Goal: Task Accomplishment & Management: Manage account settings

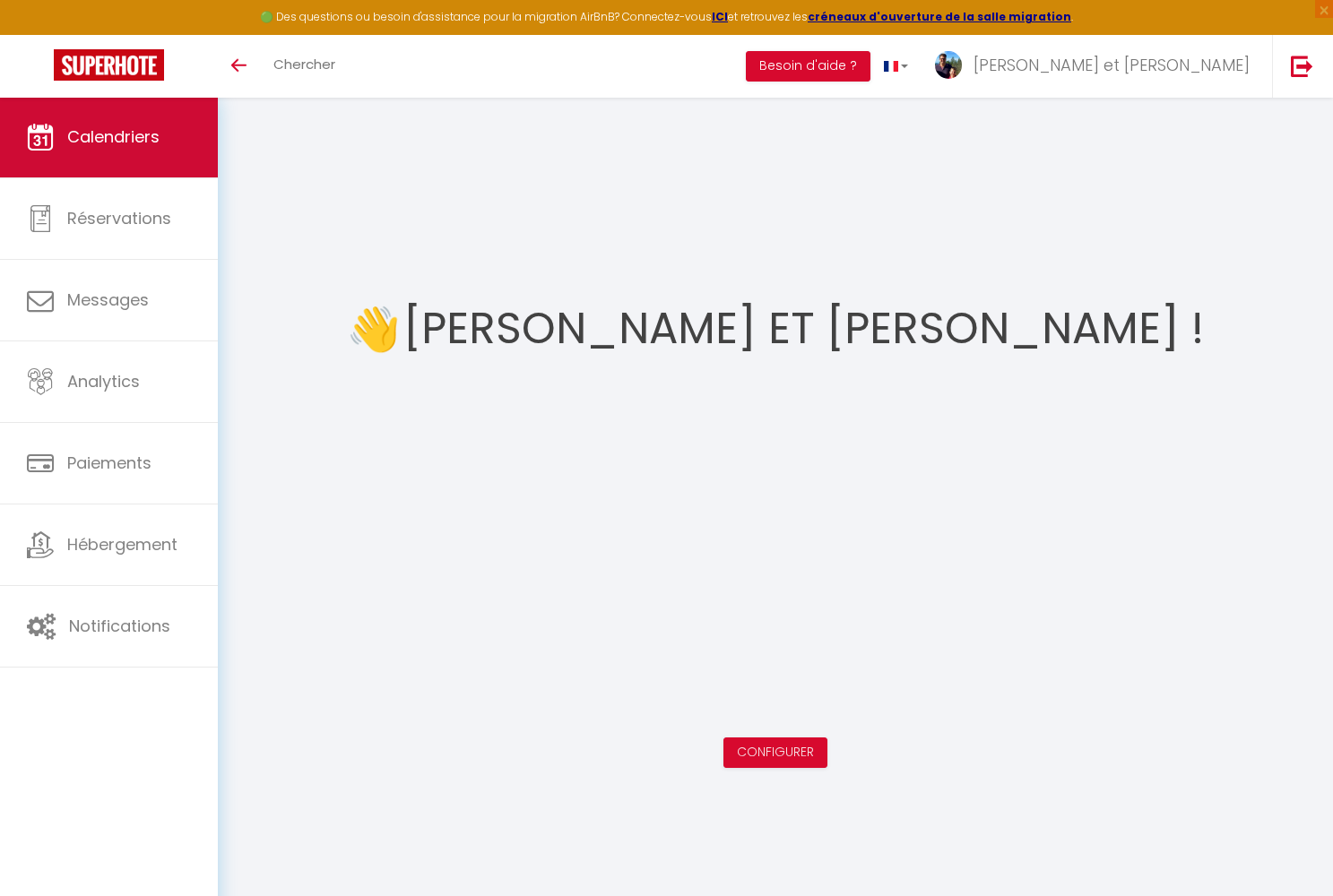
click at [153, 141] on span "Calendriers" at bounding box center [113, 137] width 92 height 23
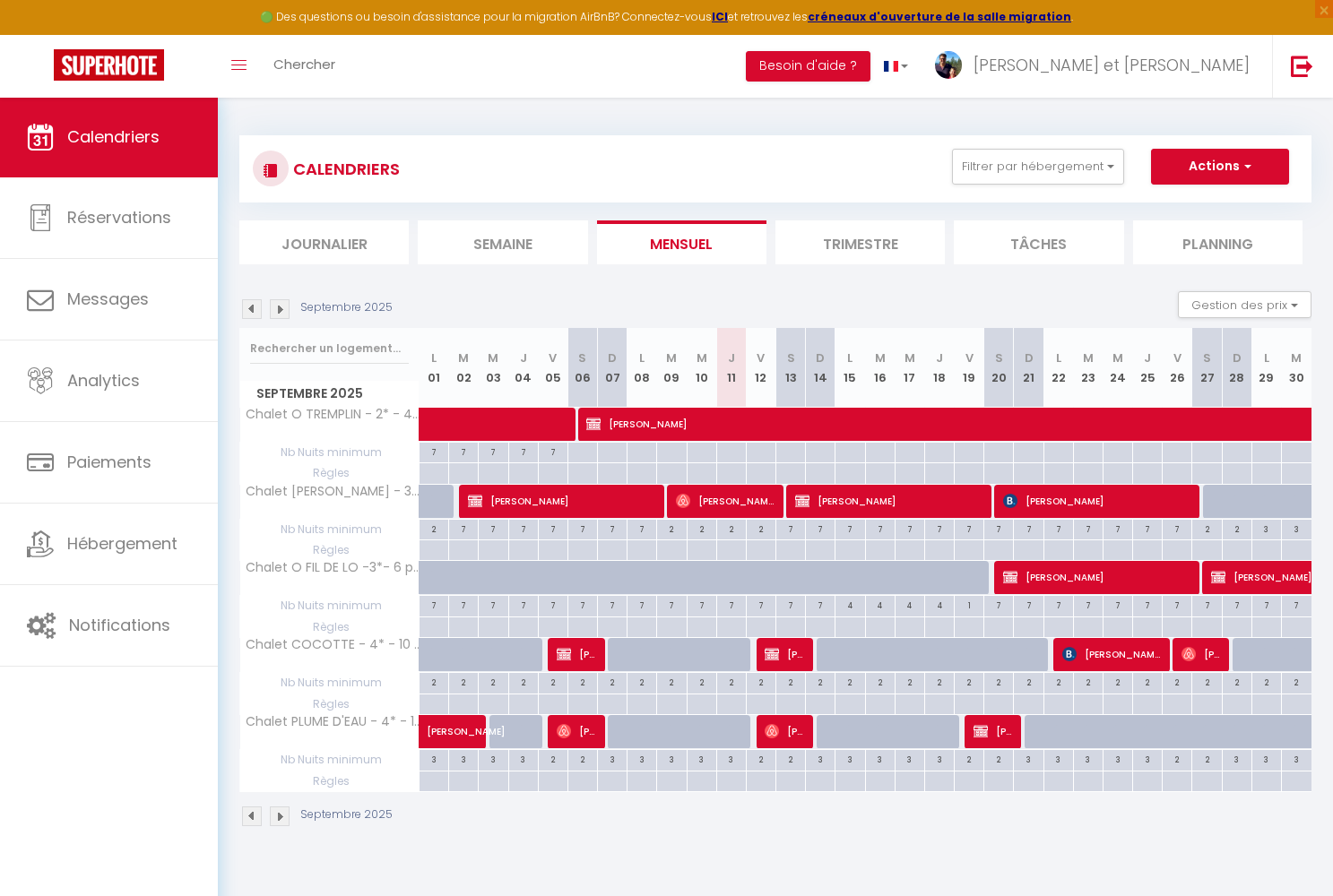
select select "KO"
select select "0"
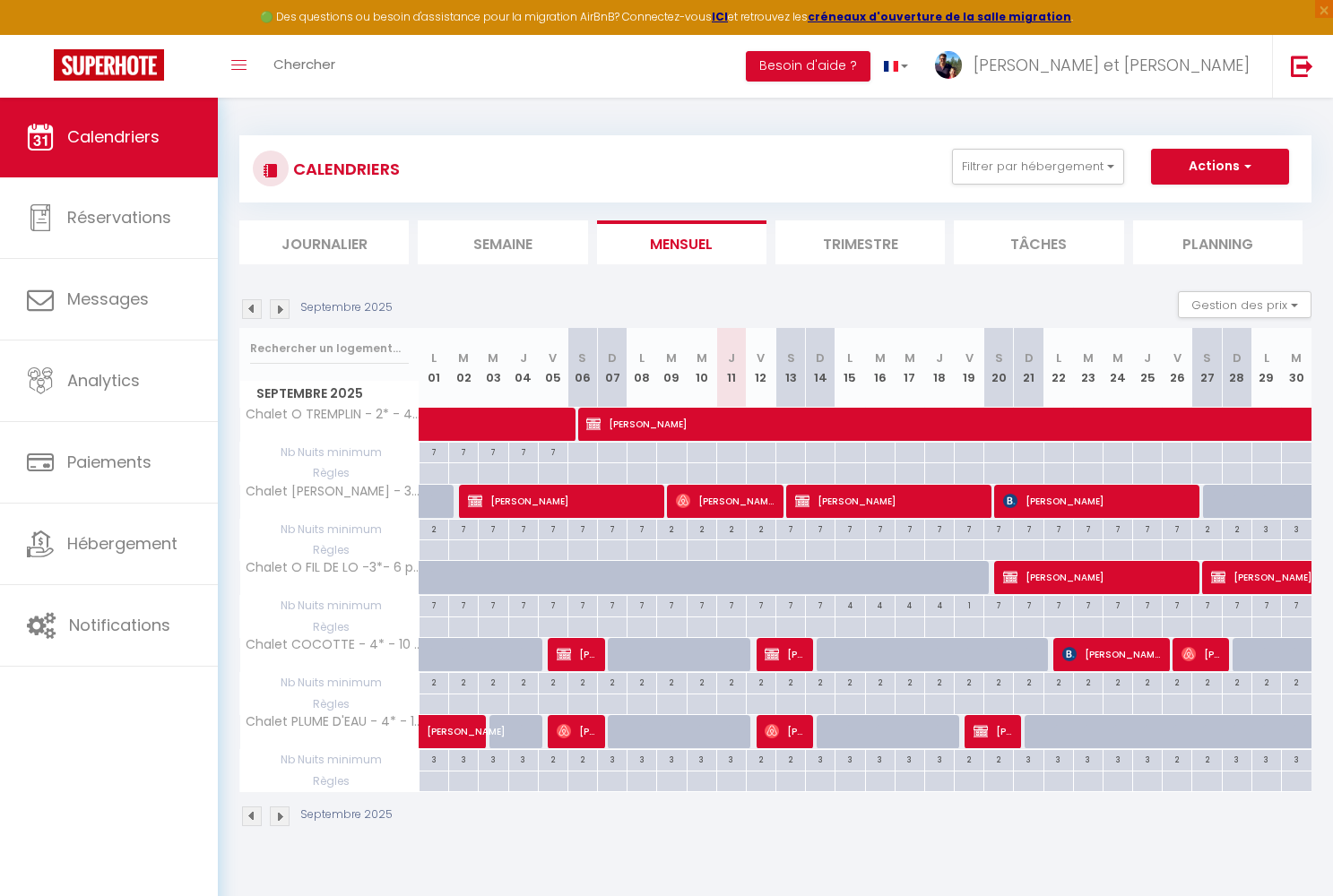
select select "1"
select select
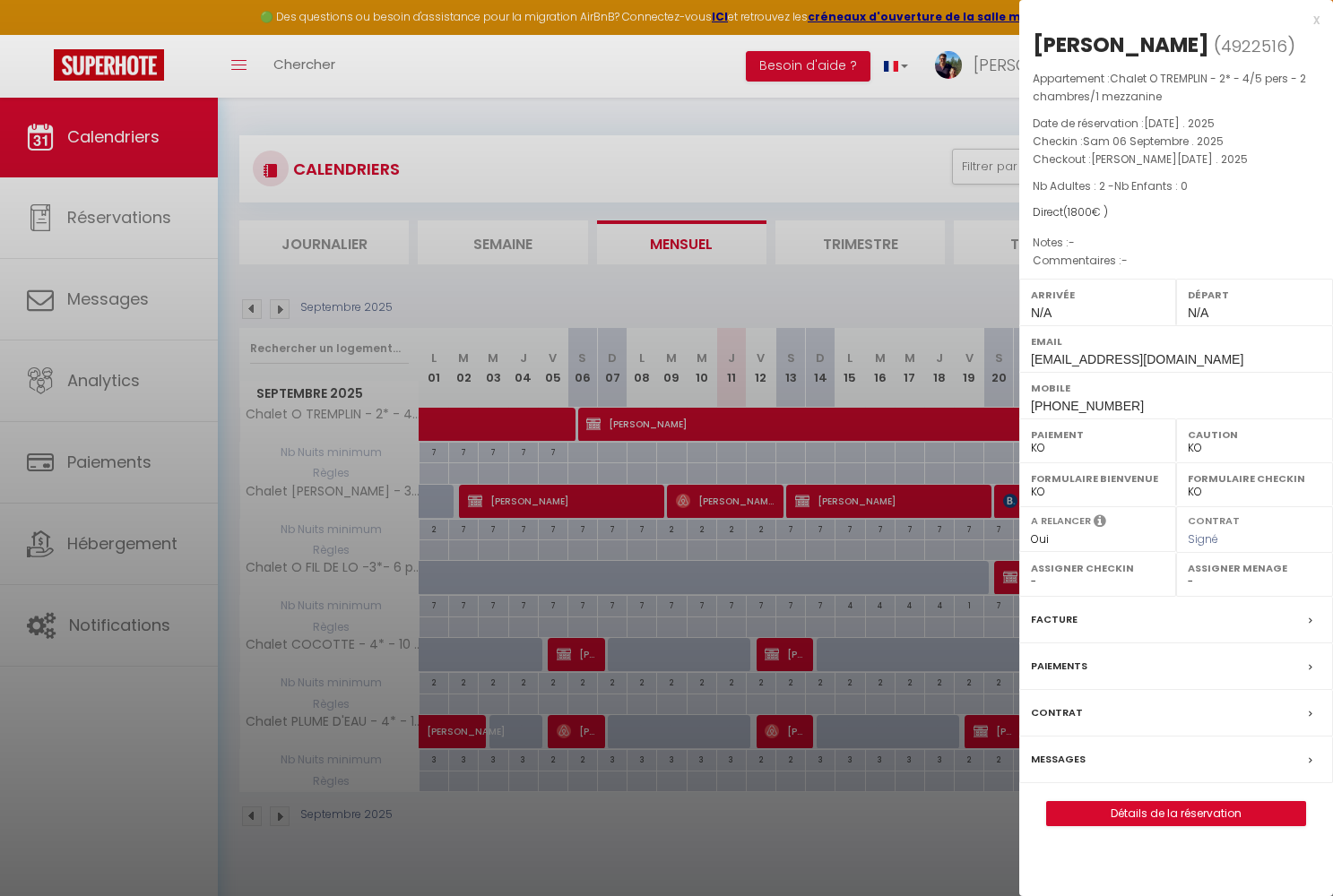
click at [1134, 805] on link "Détails de la réservation" at bounding box center [1177, 814] width 259 height 24
select select
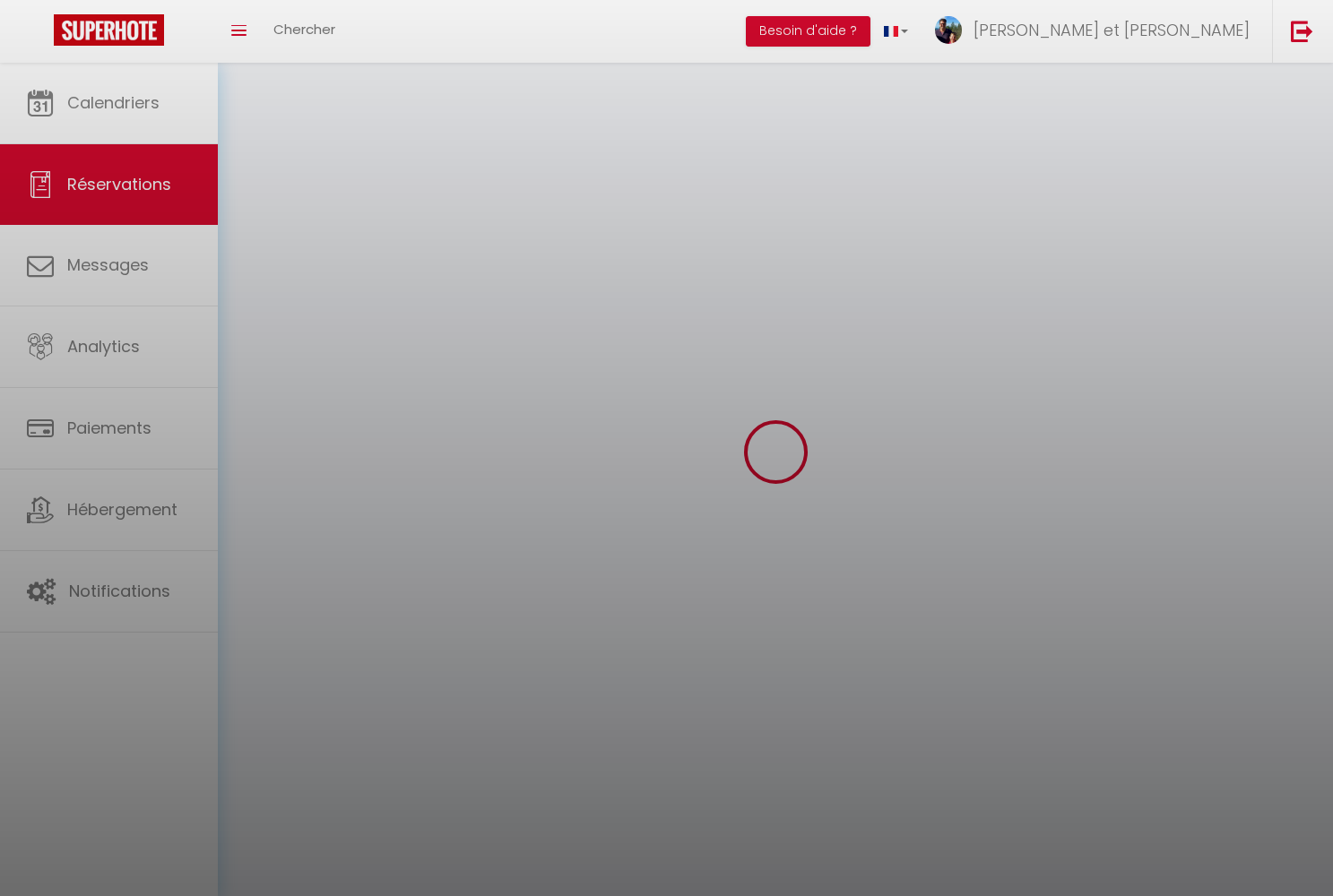
select select
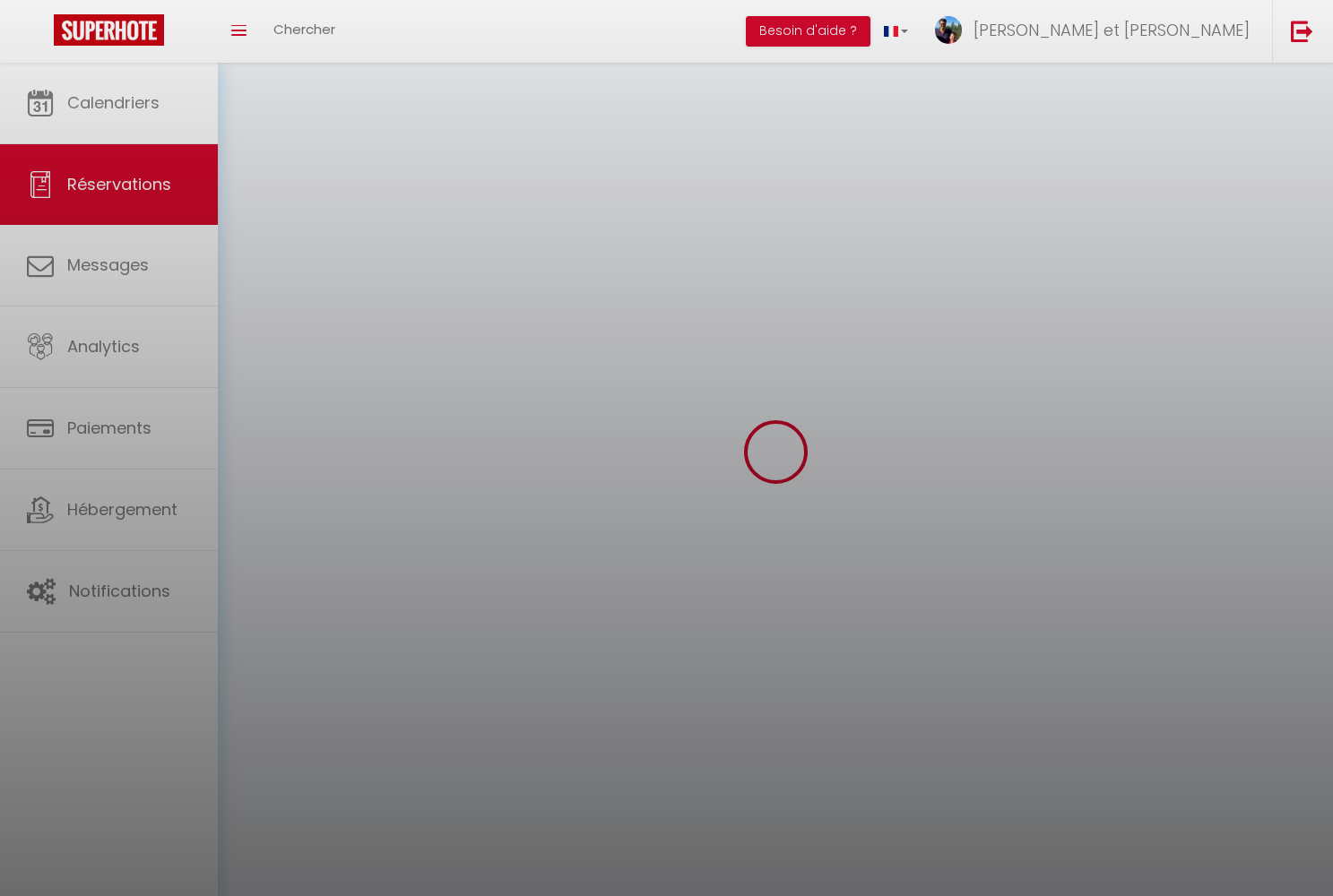
select select
checkbox input "false"
select select
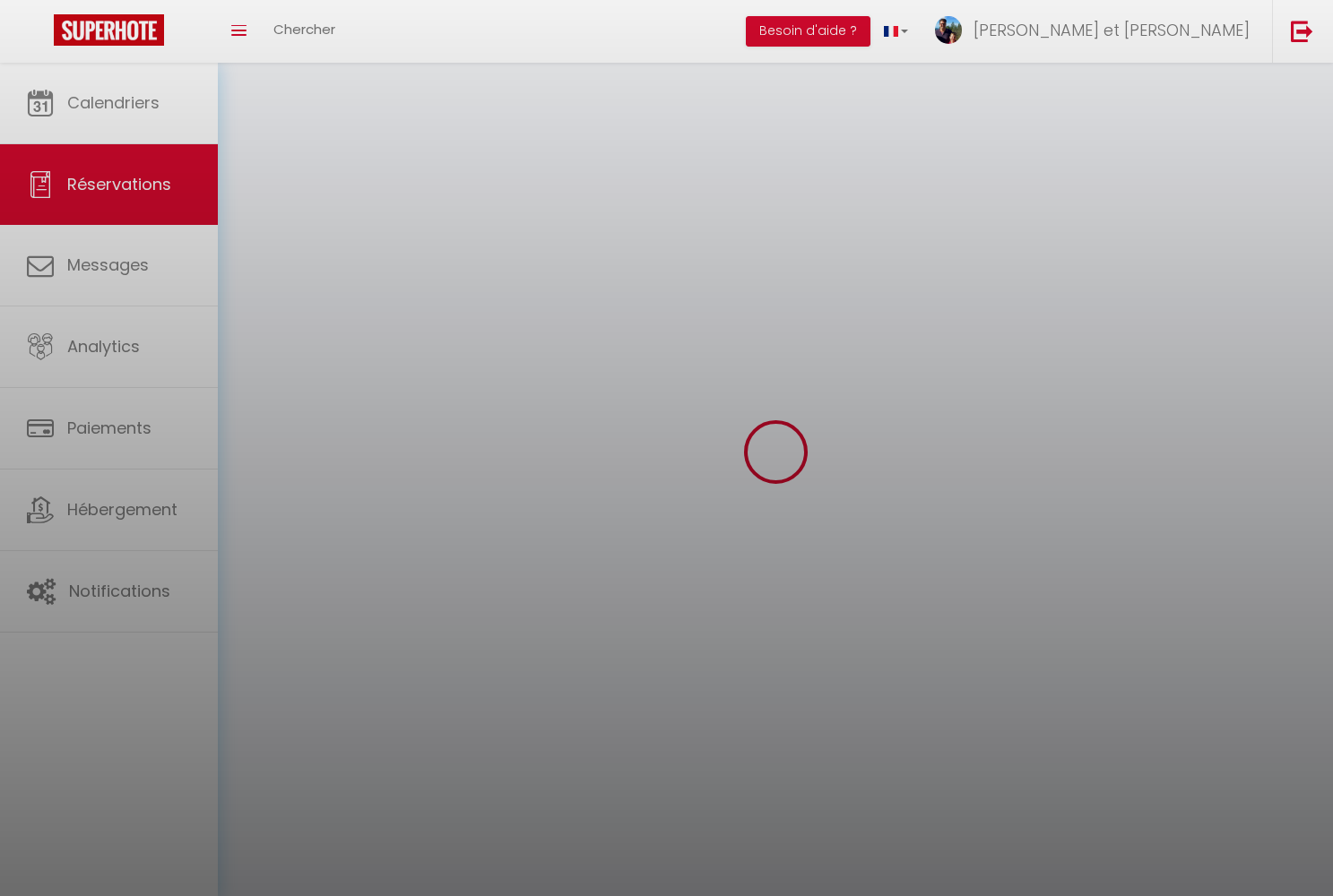
select select
checkbox input "false"
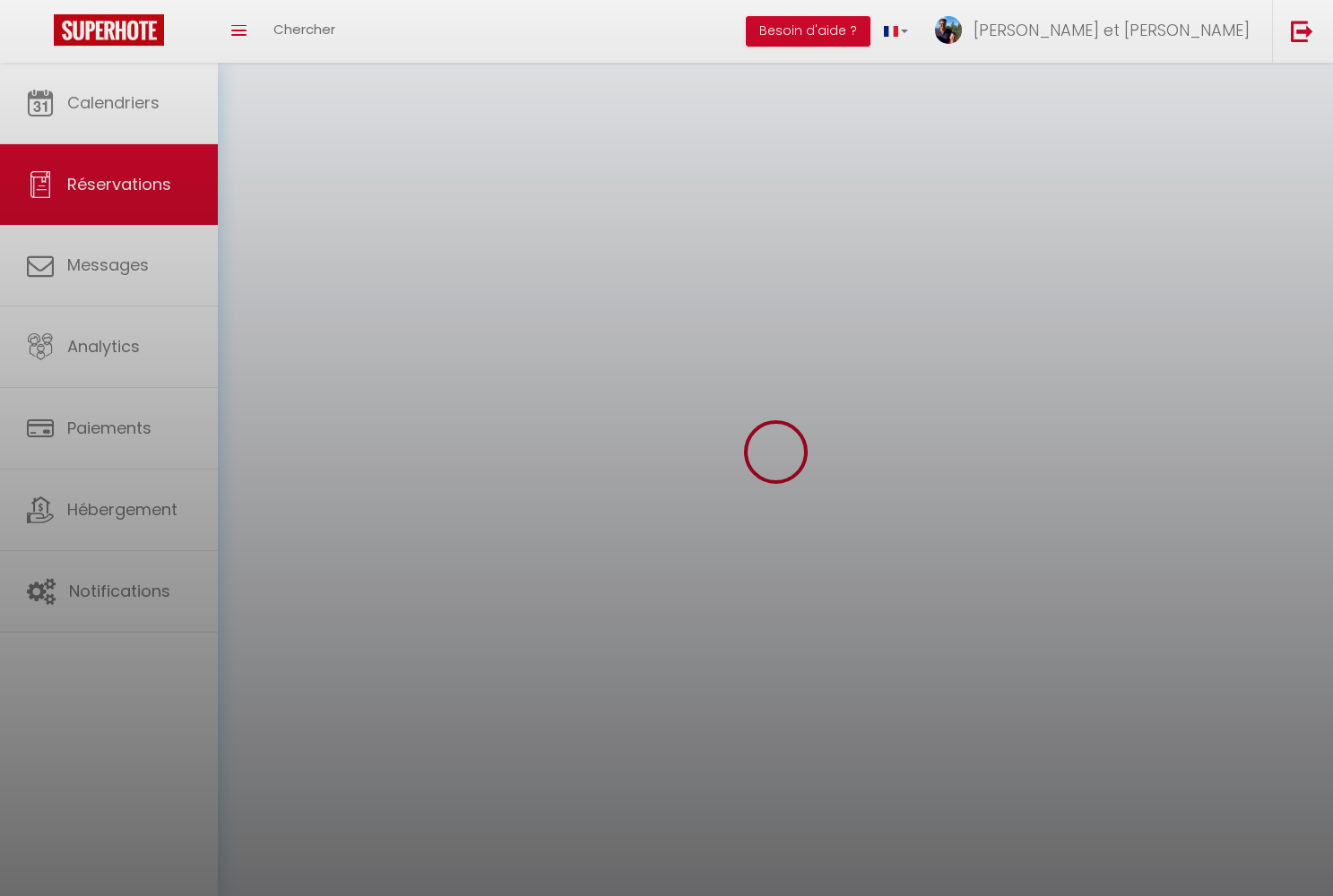
select select
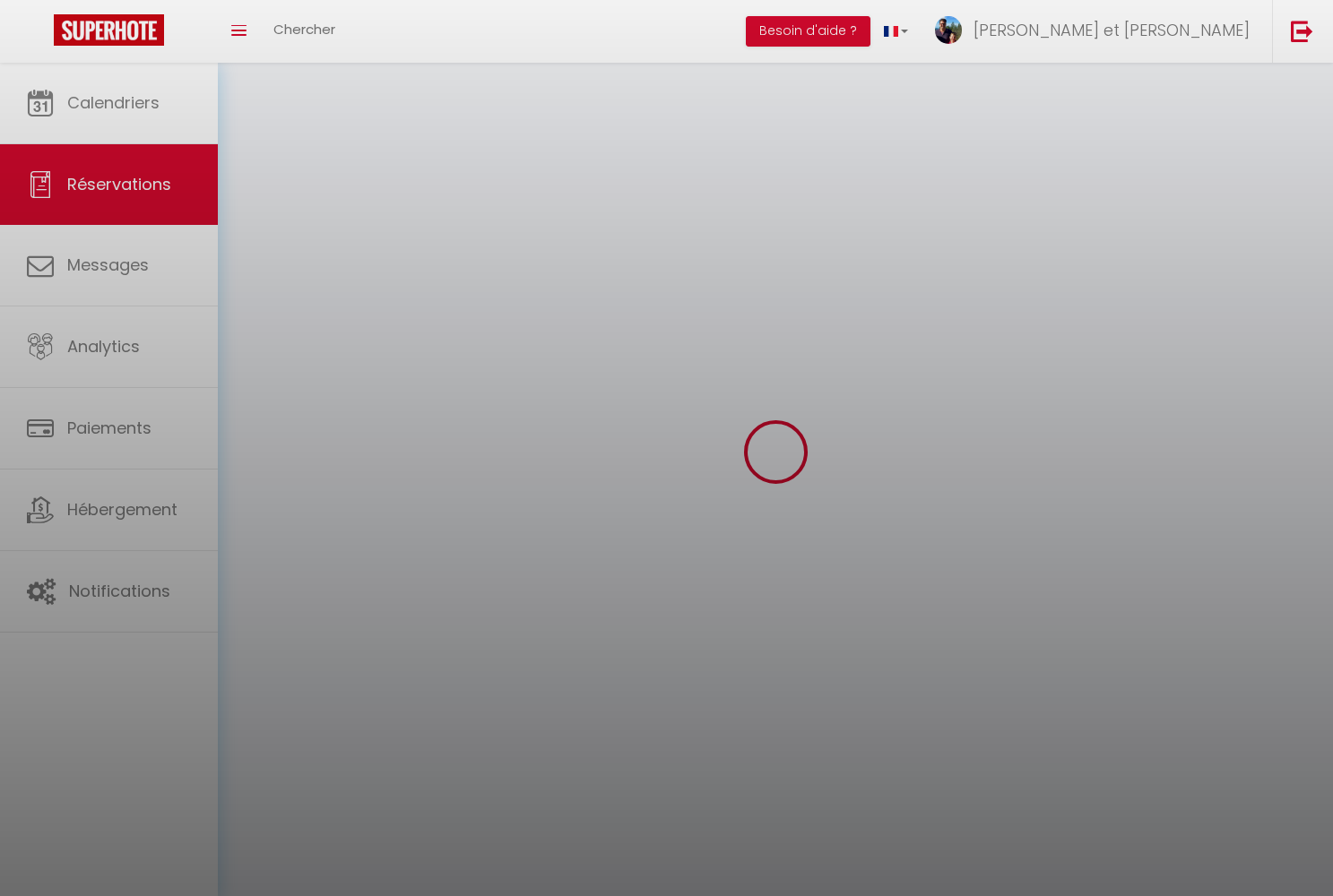
checkbox input "false"
select select
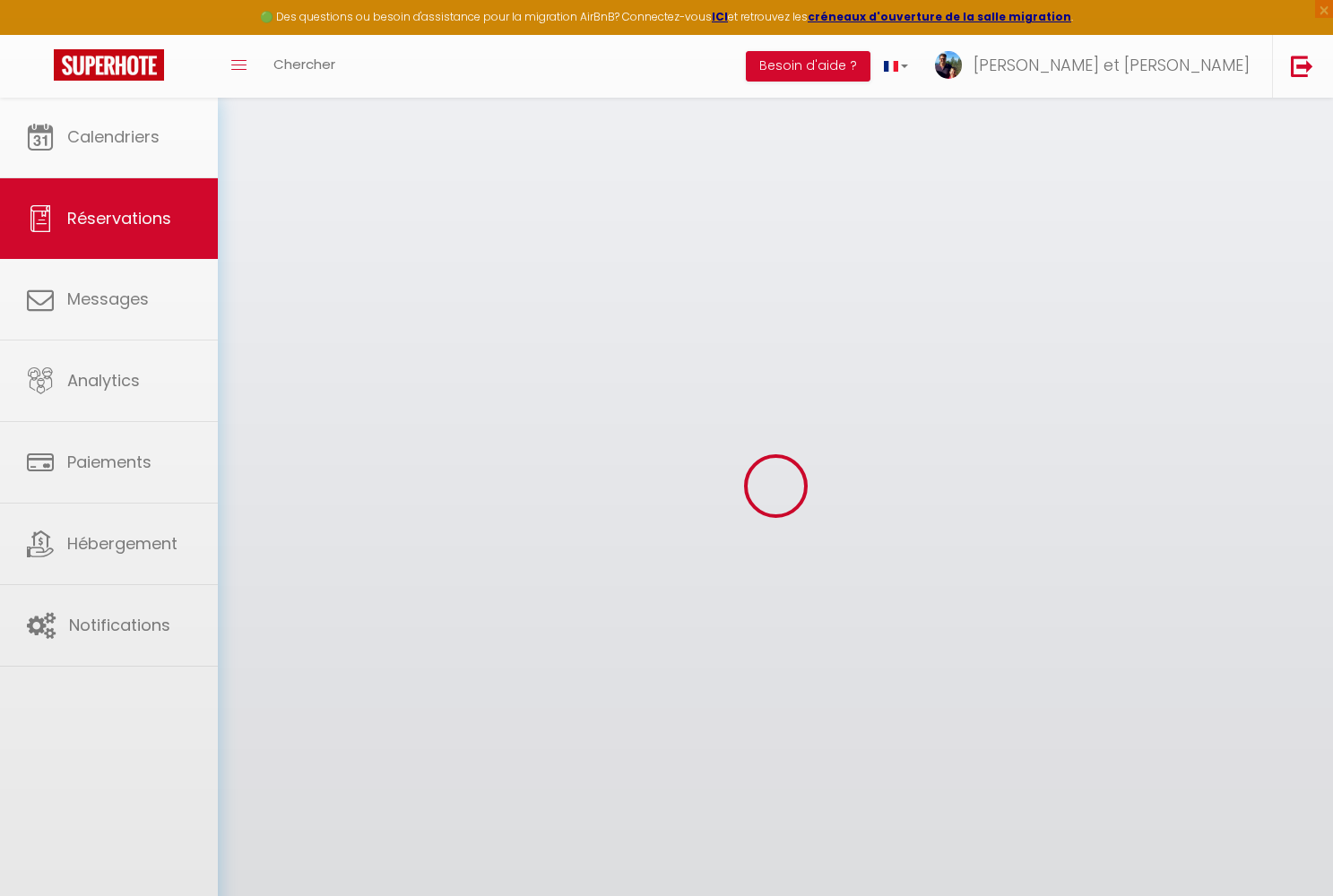
select select
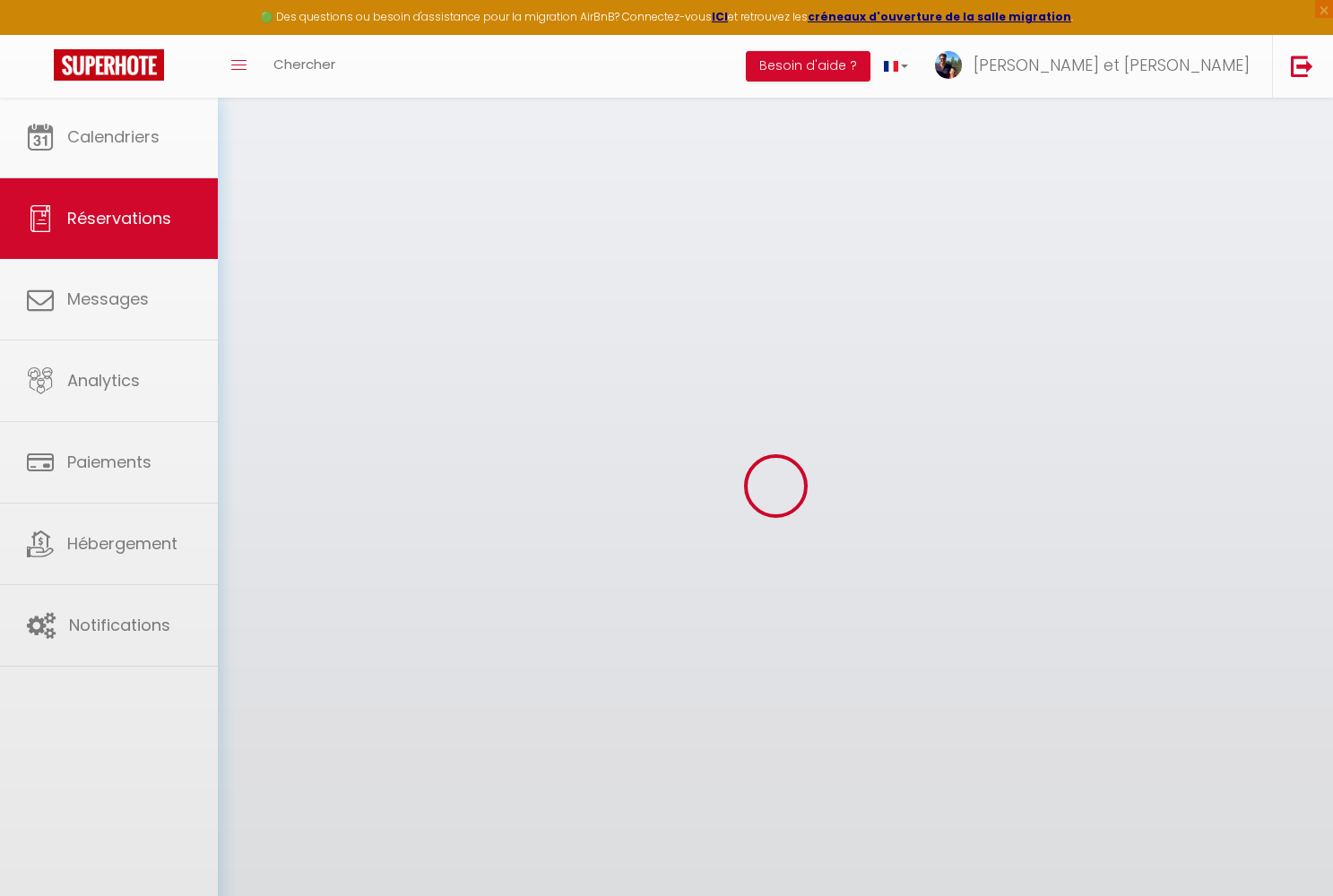
select select
checkbox input "false"
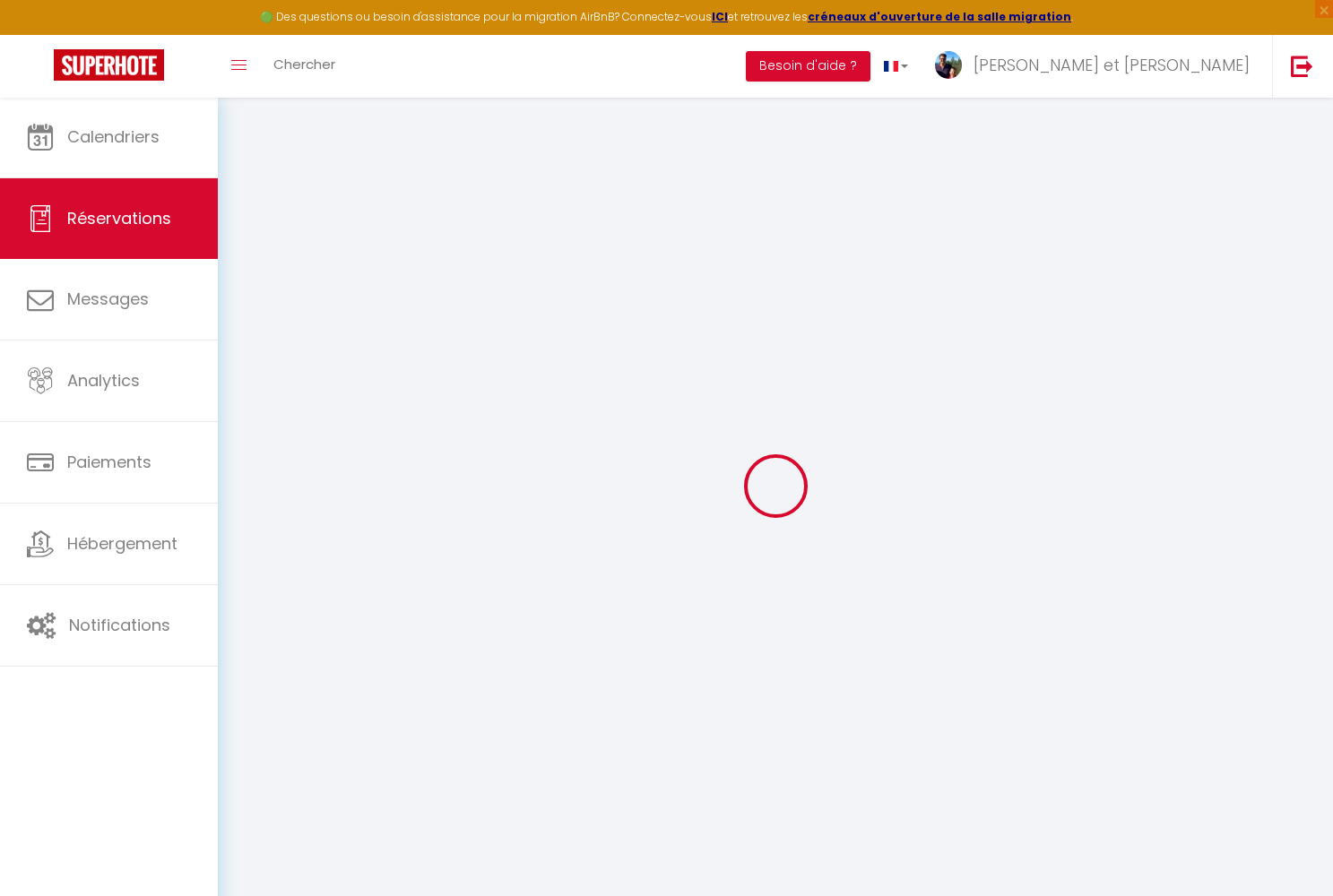
type input "[PERSON_NAME]"
type input "MOREAUX"
type input "[EMAIL_ADDRESS][DOMAIN_NAME]"
type input "[PHONE_NUMBER]"
type input "03111"
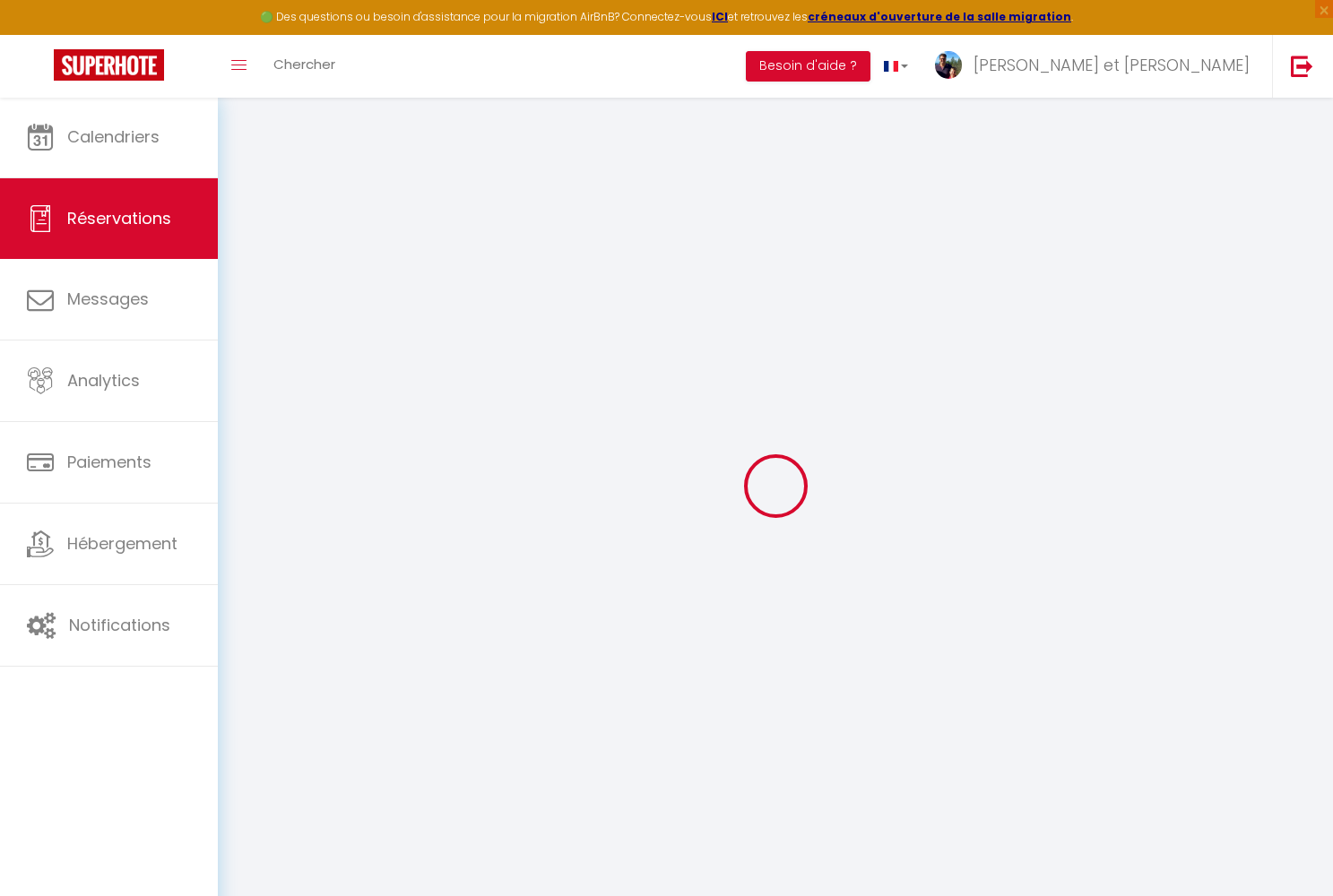
type input "Carrer El perer29"
type input "BUSOT"
select select "ES"
select select "38264"
select select "1"
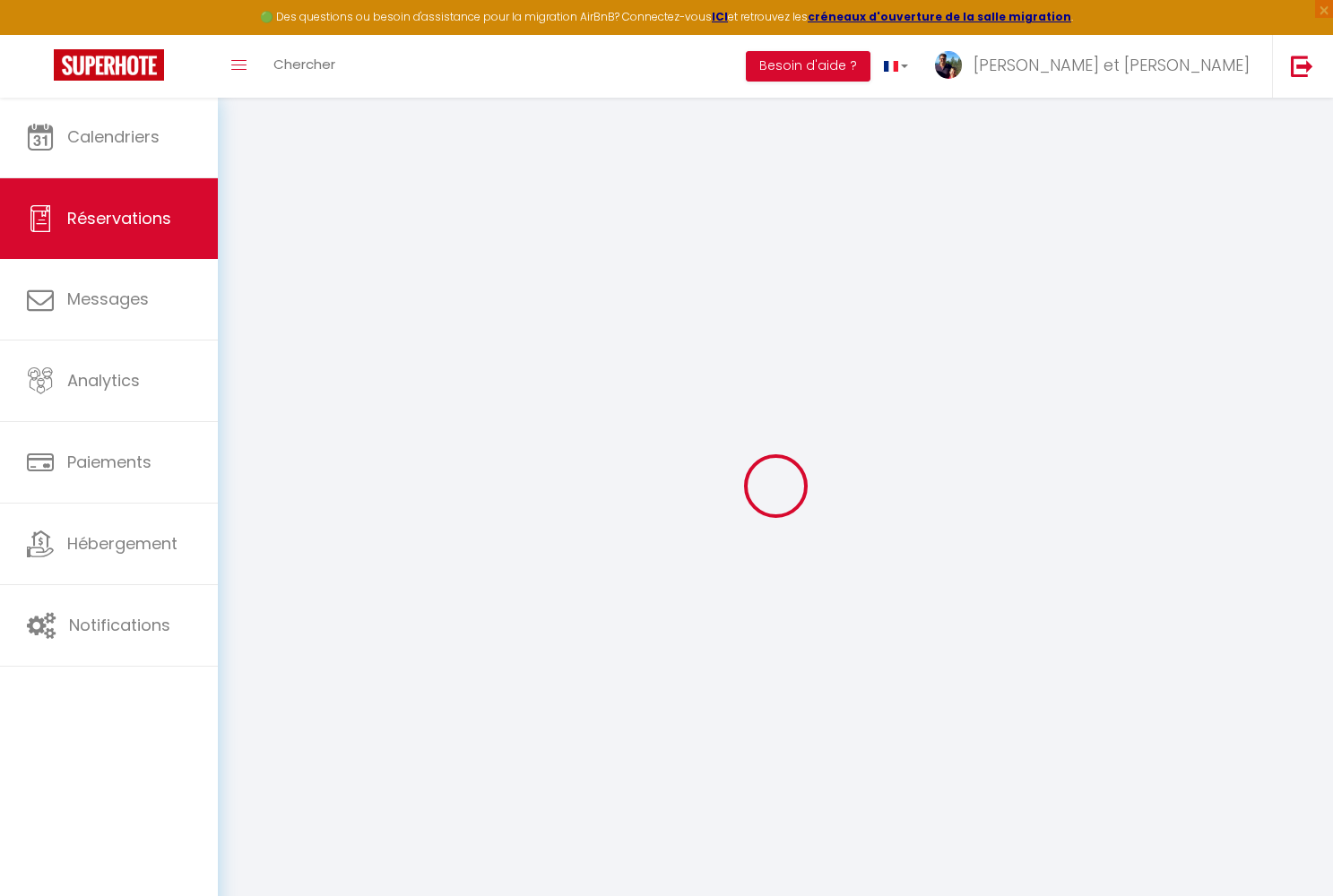
type input "[DATE]"
select select
type input "[DATE]"
select select
type input "2"
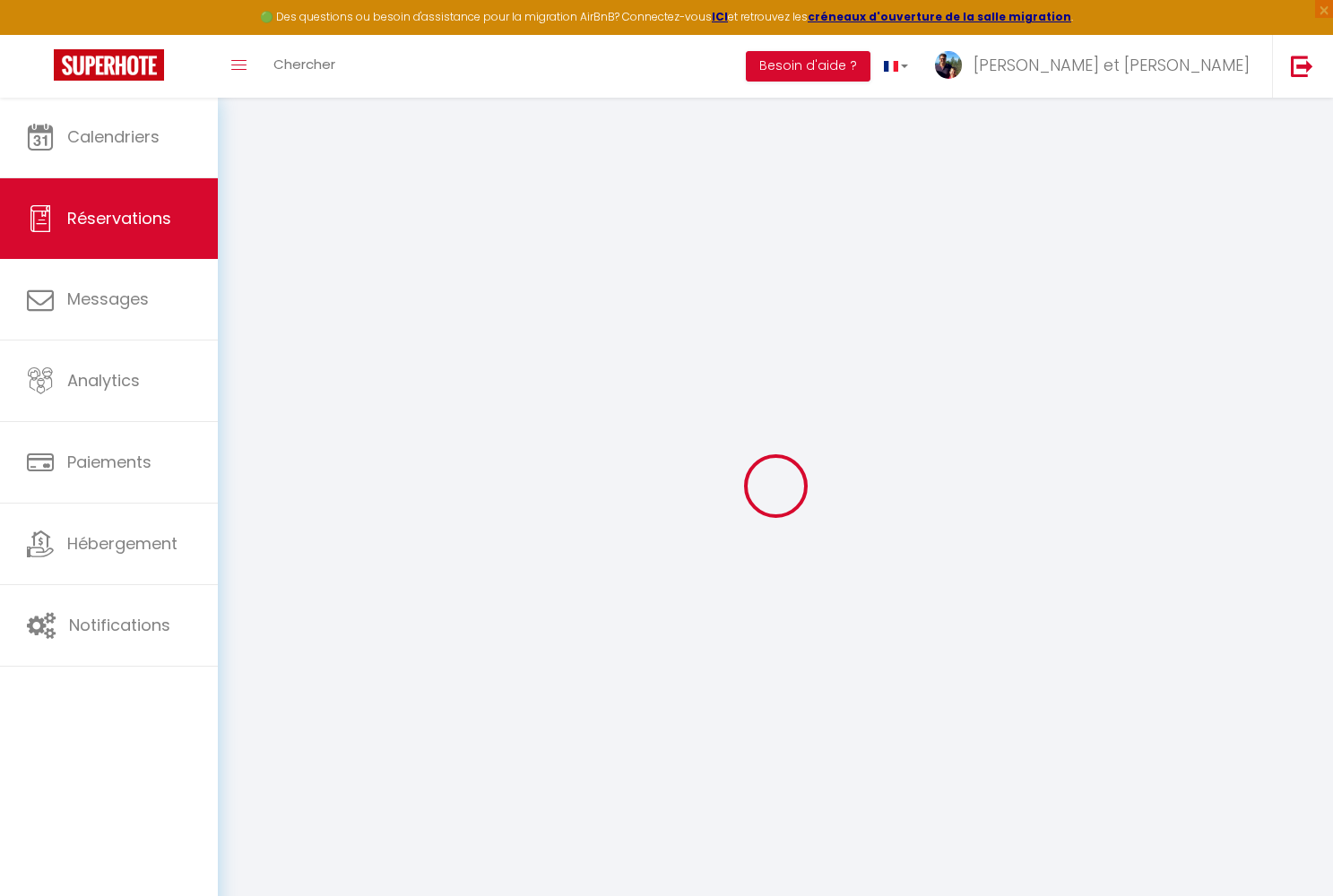
select select "10"
select select
type input "1800"
checkbox input "false"
type input "1800"
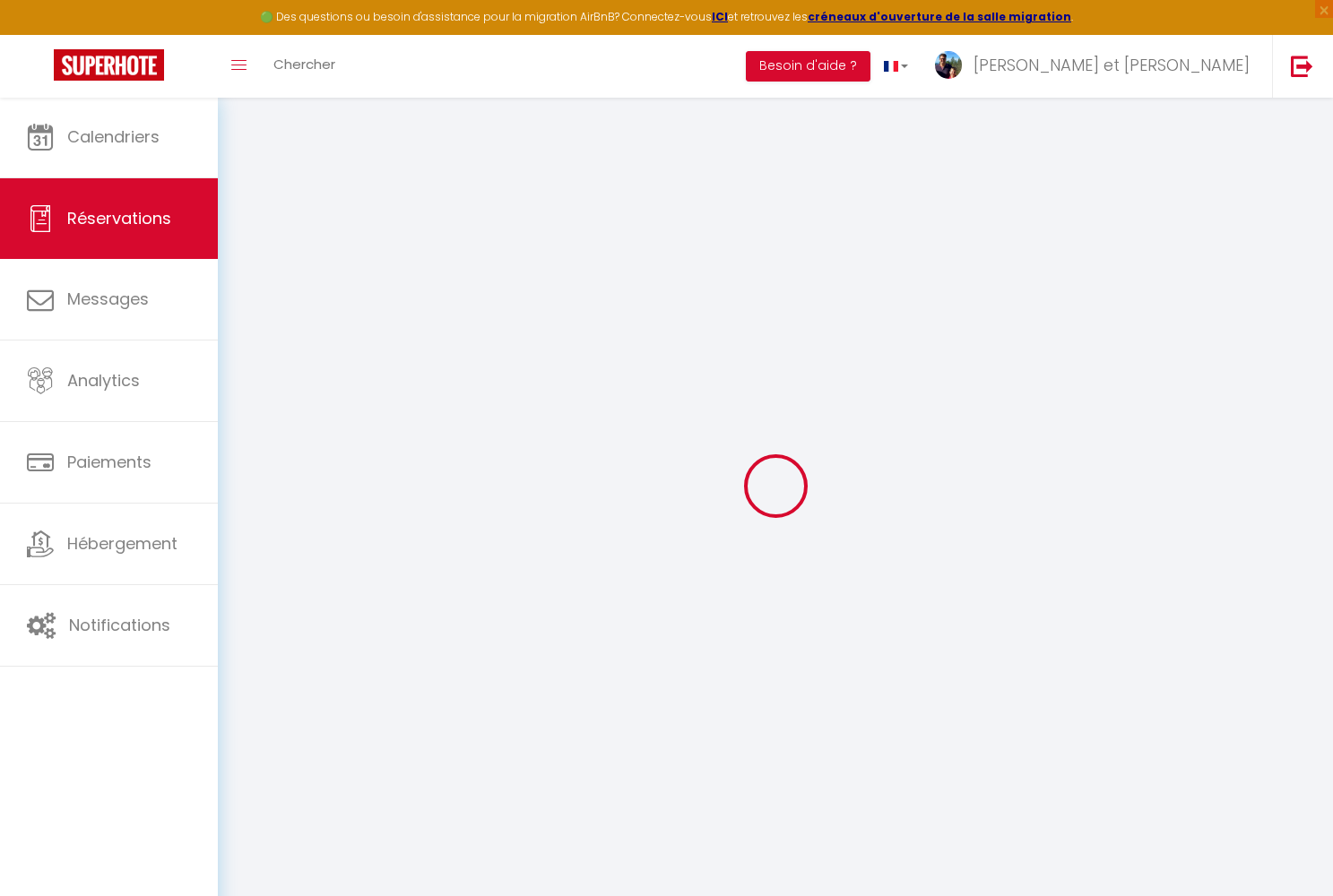
type input "0"
select select
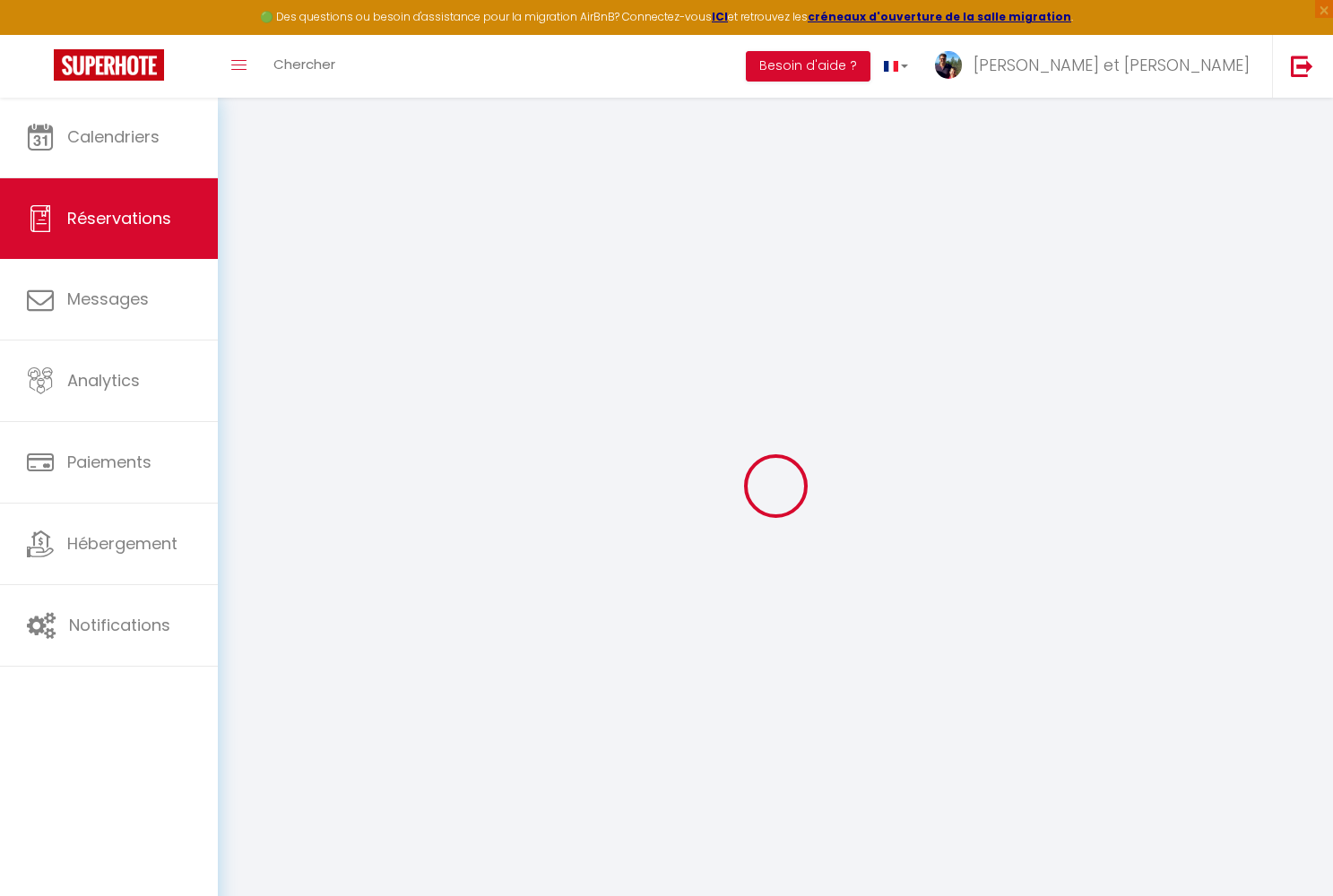
select select "14"
checkbox input "false"
select select
checkbox input "false"
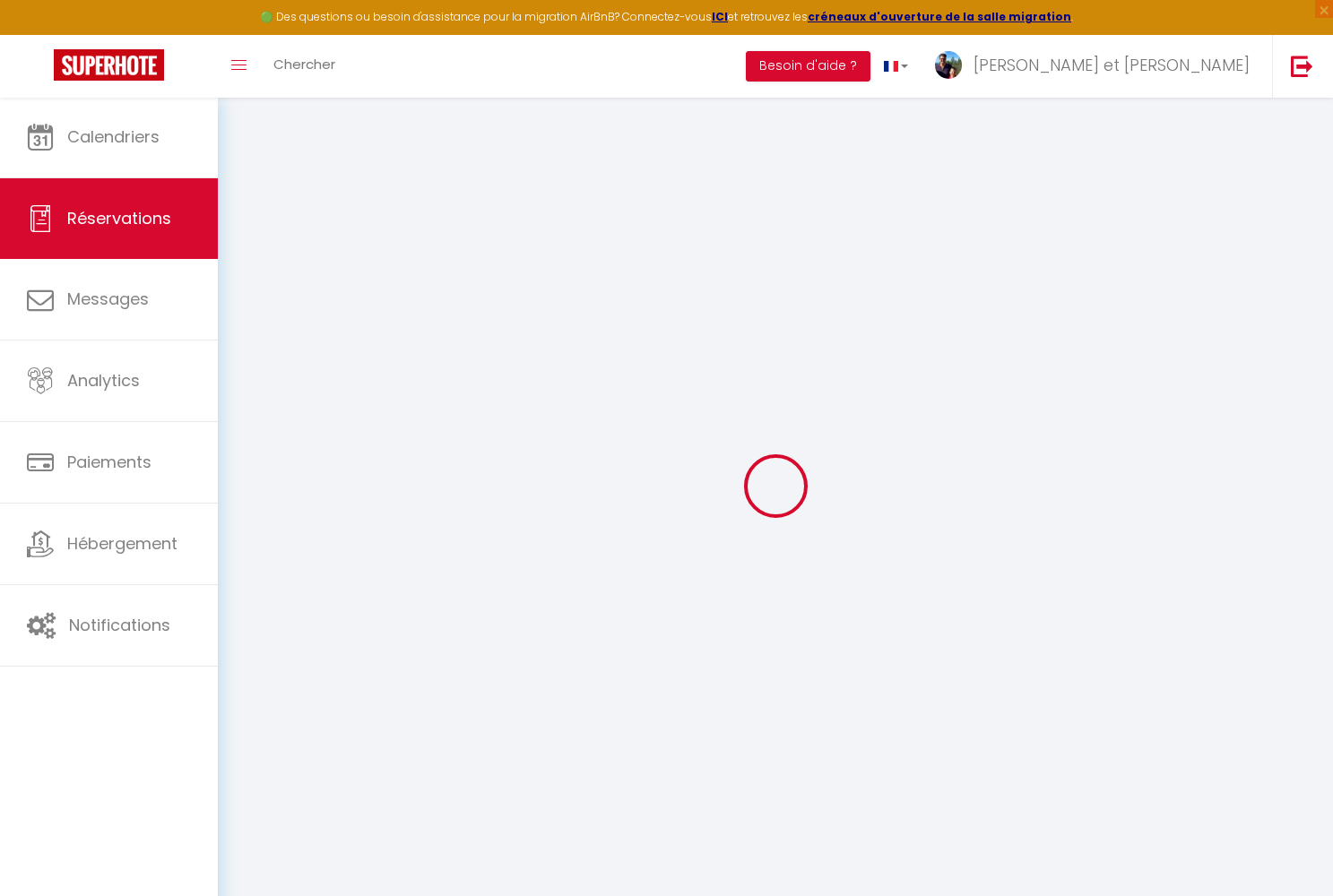
select select
checkbox input "false"
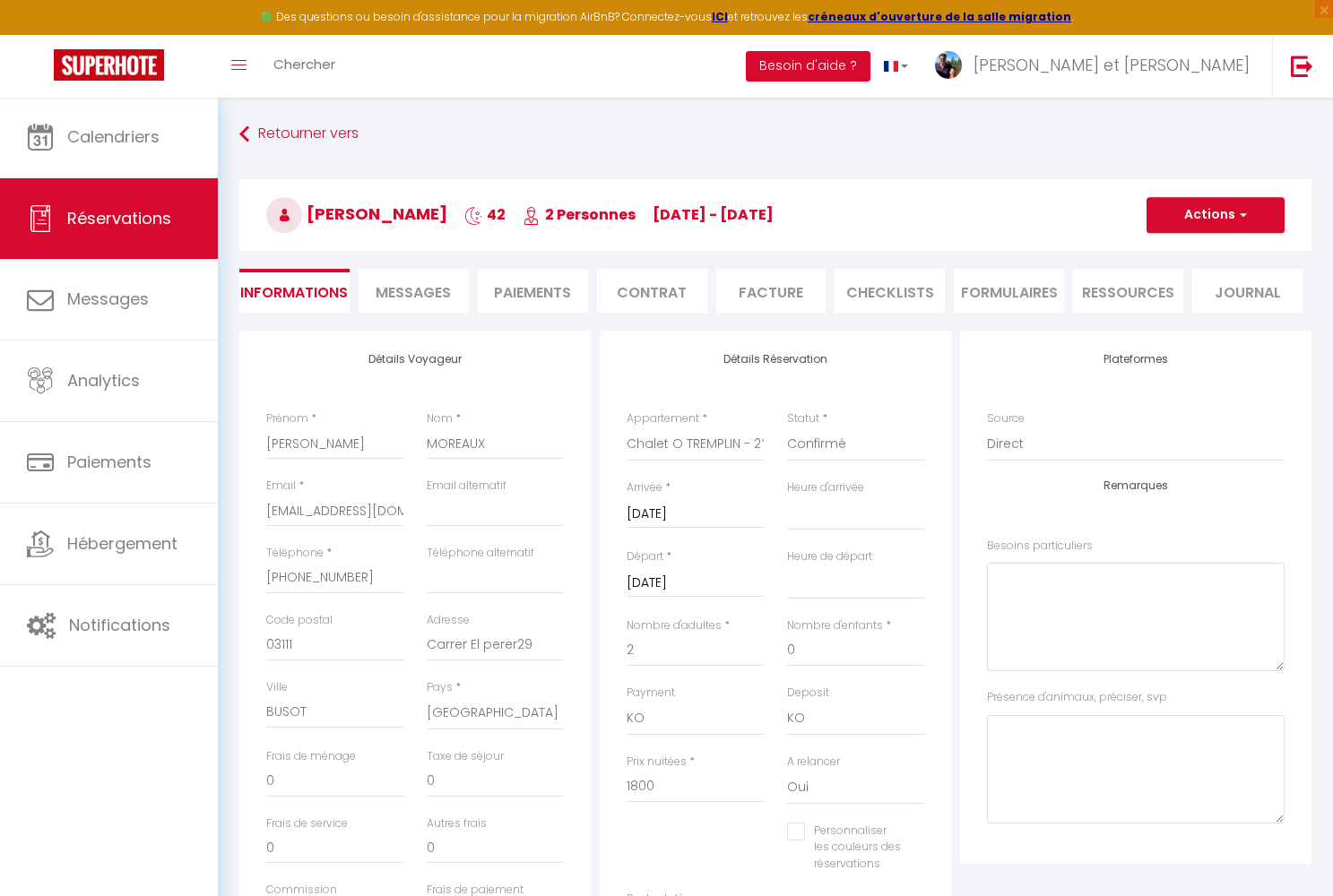
select select
checkbox input "false"
select select
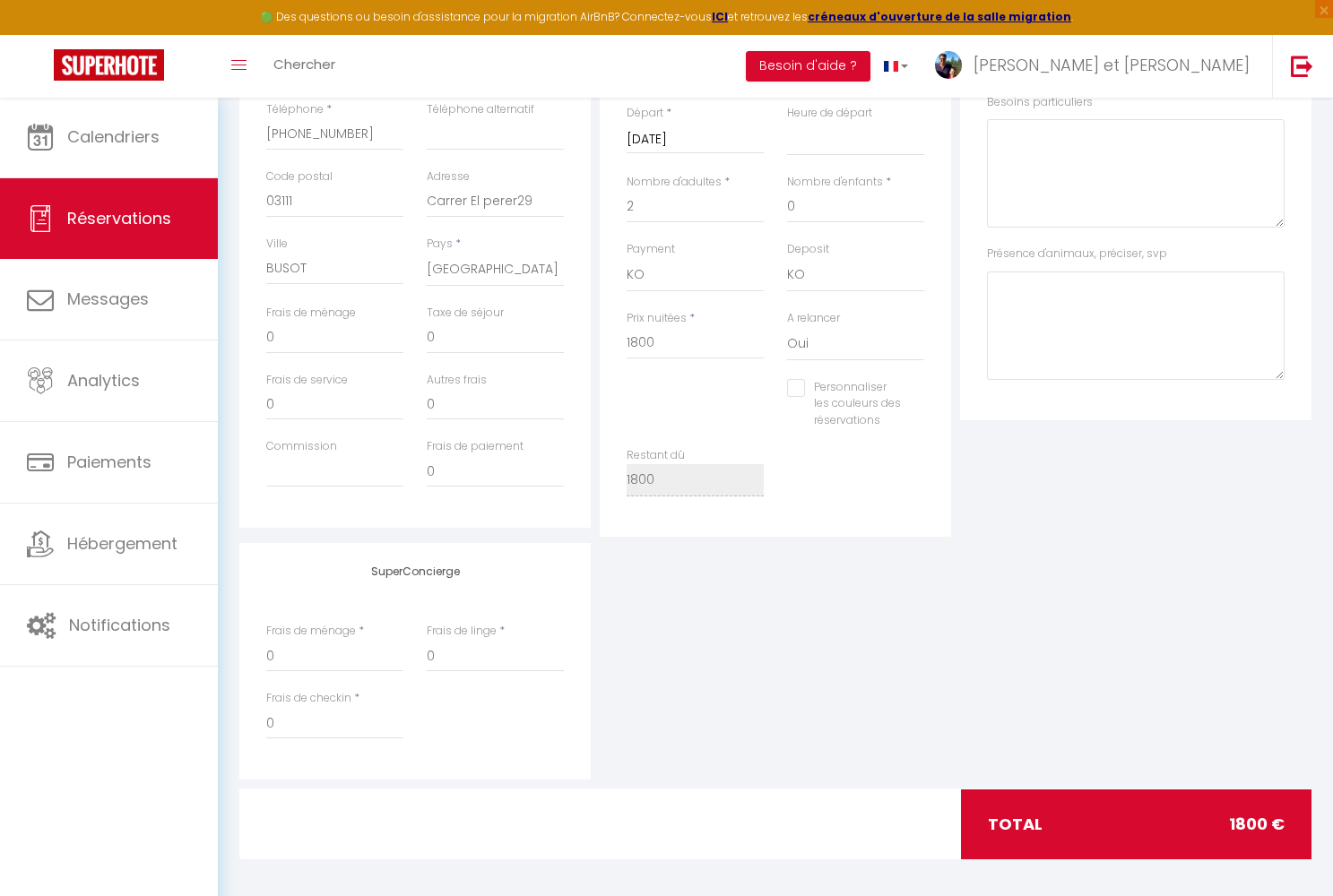
scroll to position [442, 0]
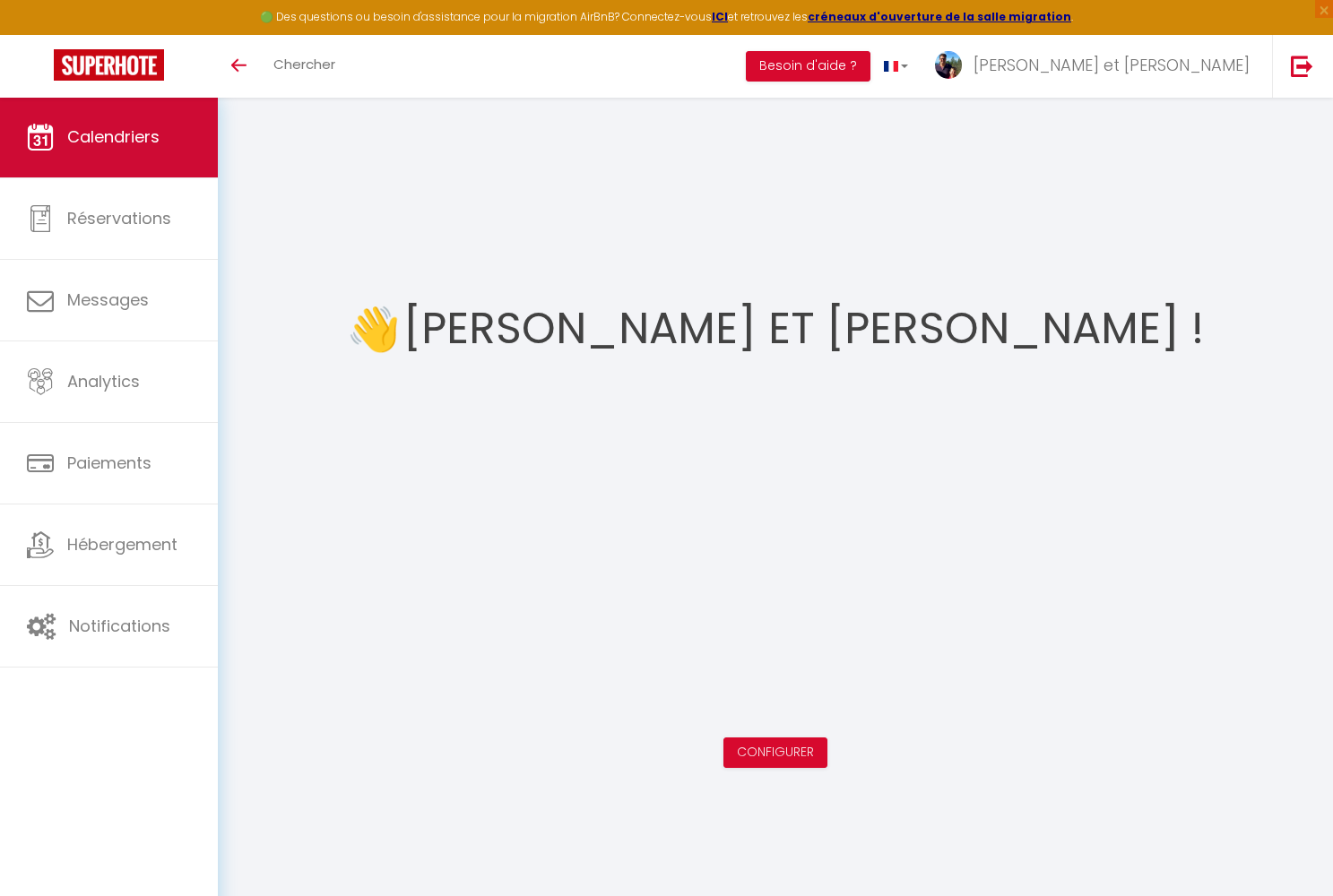
click at [151, 151] on link "Calendriers" at bounding box center [109, 137] width 218 height 80
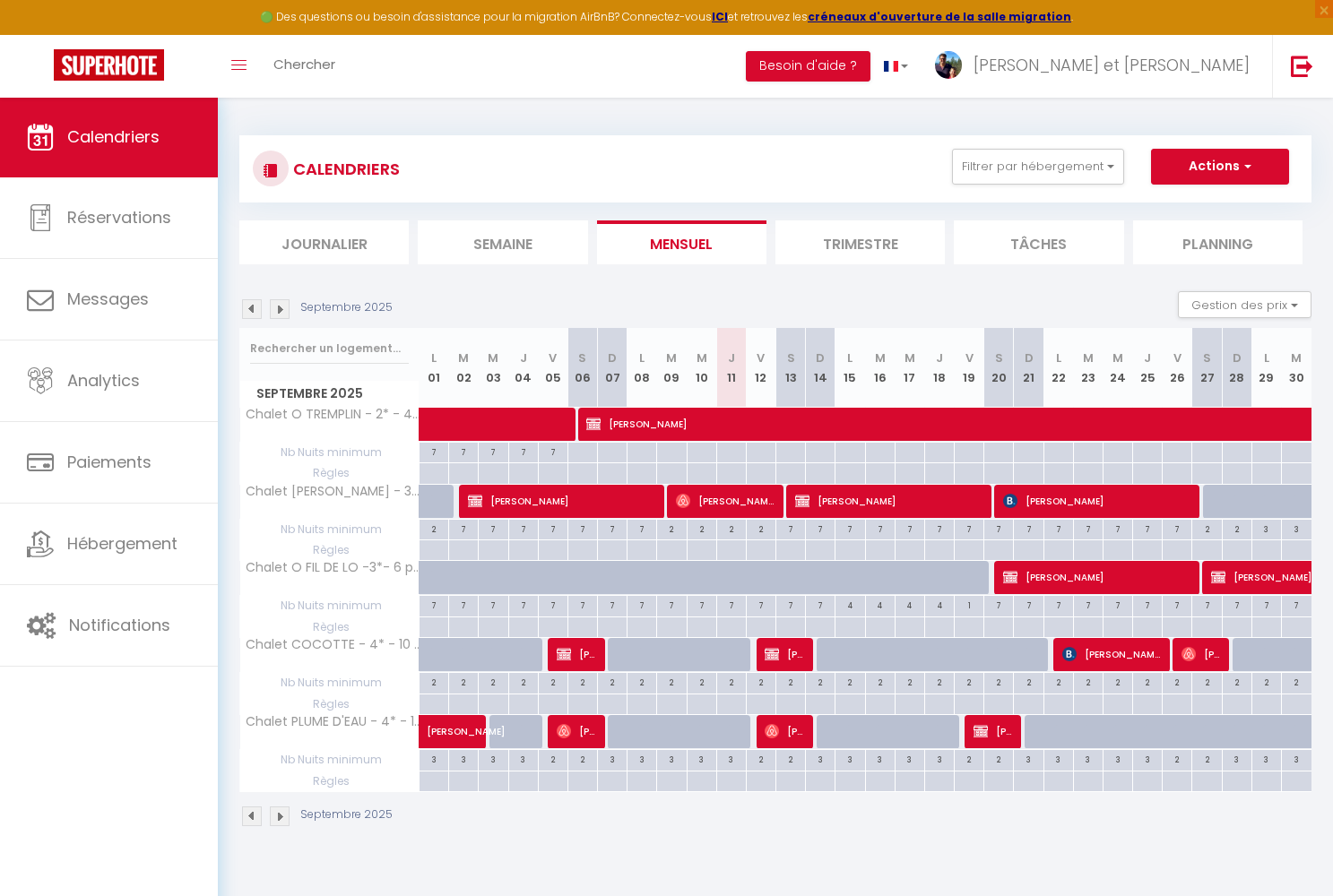
click at [795, 579] on div at bounding box center [801, 589] width 30 height 34
type input "112"
type input "Sam 13 Septembre 2025"
type input "Dim 14 Septembre 2025"
